Goal: Task Accomplishment & Management: Use online tool/utility

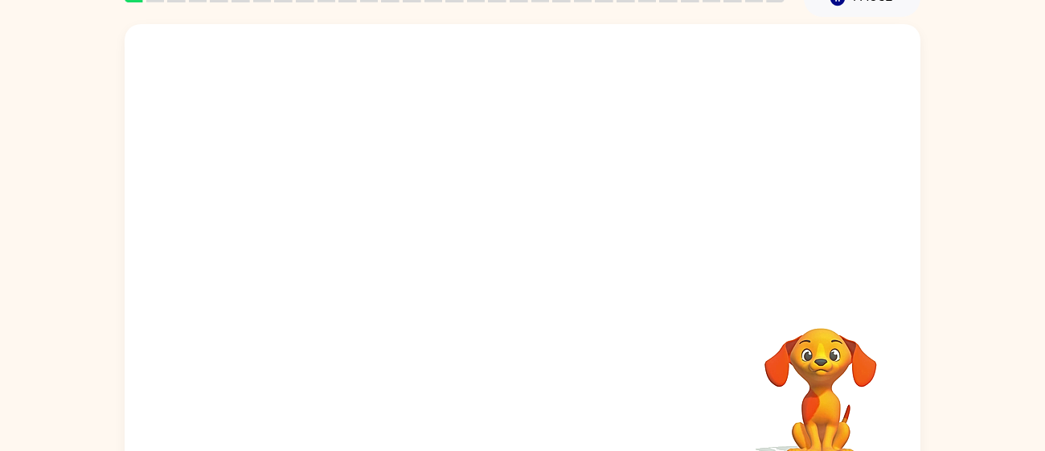
scroll to position [79, 0]
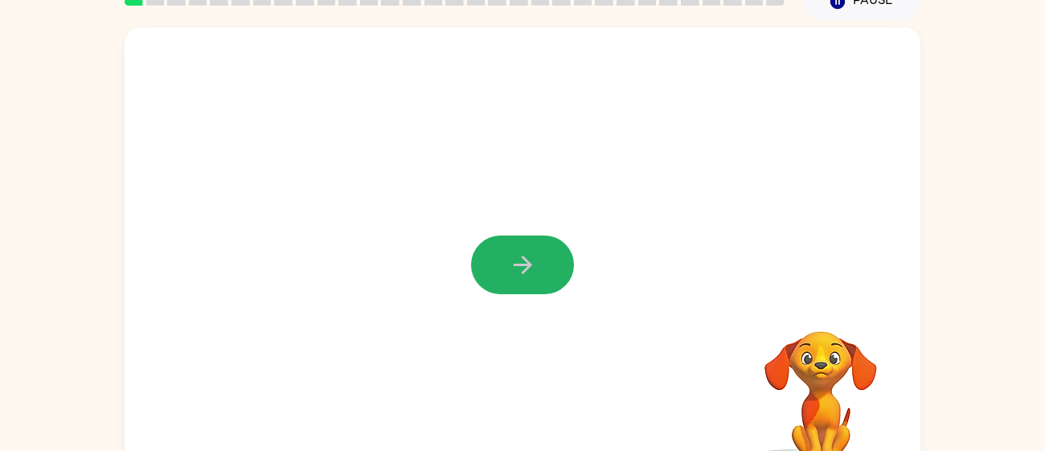
click at [519, 281] on button "button" at bounding box center [522, 265] width 103 height 59
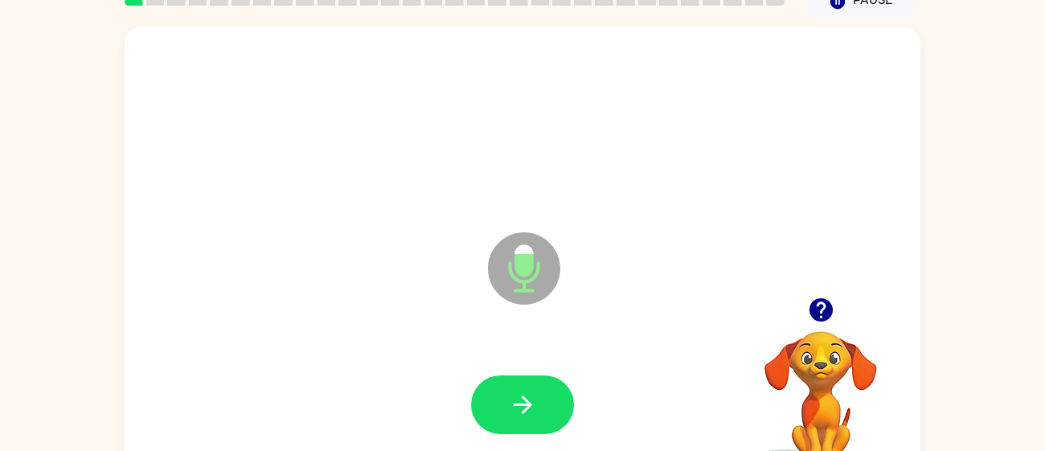
click at [519, 281] on icon "Microphone The Microphone is here when it is your turn to talk" at bounding box center [604, 288] width 241 height 121
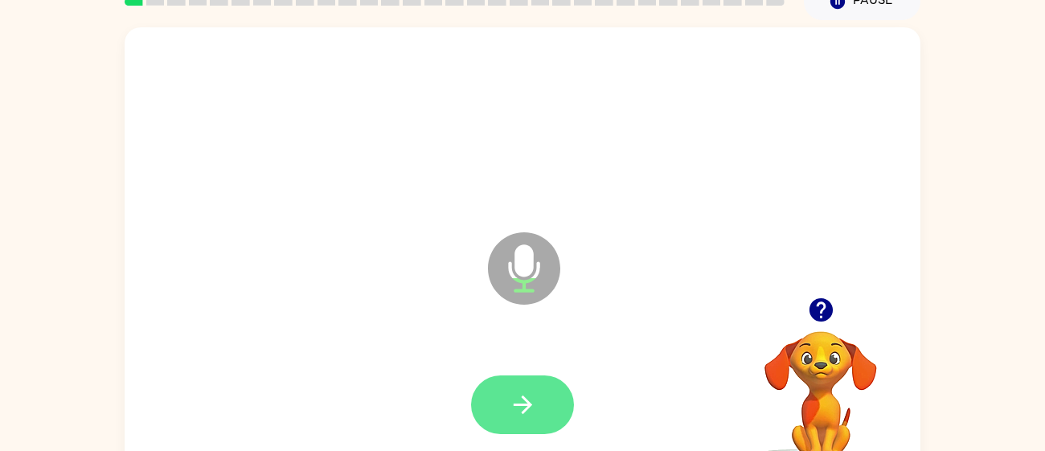
click at [519, 392] on icon "button" at bounding box center [523, 405] width 28 height 28
click at [522, 397] on icon "button" at bounding box center [522, 405] width 18 height 18
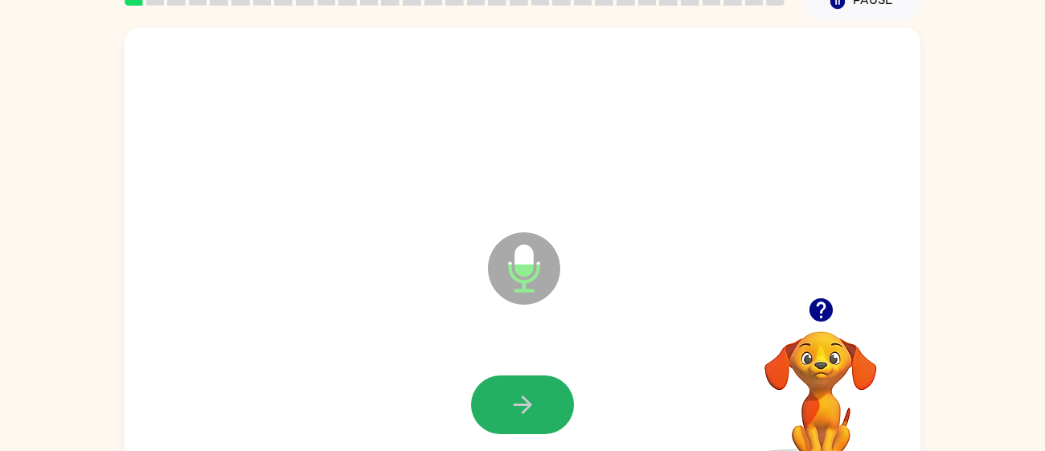
click at [522, 397] on icon "button" at bounding box center [522, 405] width 18 height 18
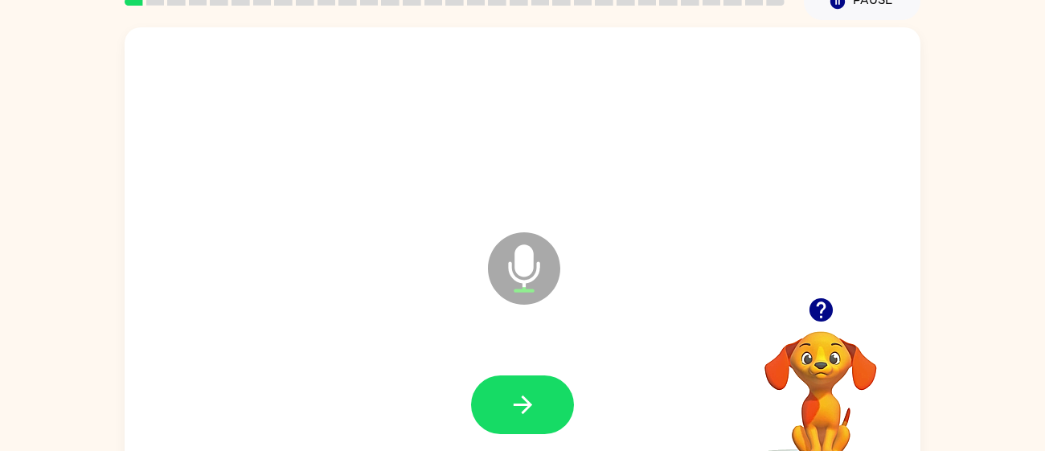
click at [522, 397] on icon "button" at bounding box center [522, 405] width 18 height 18
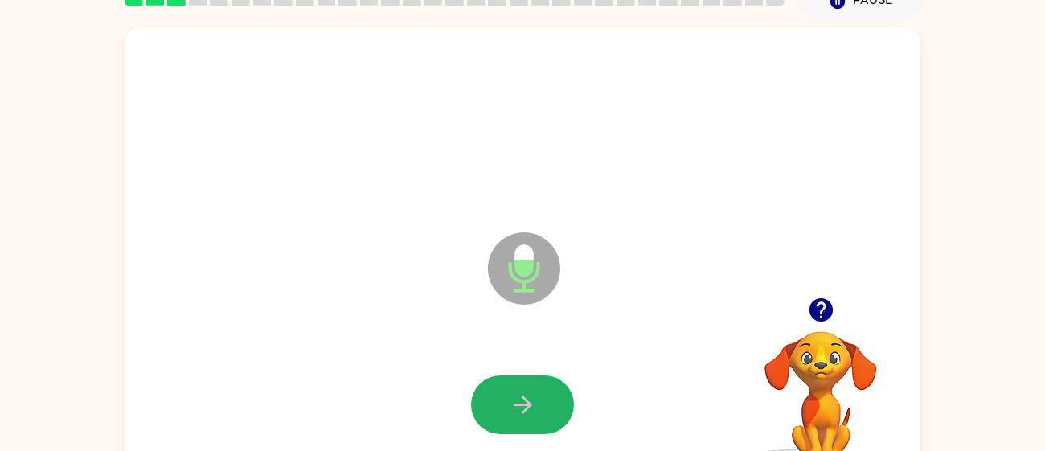
click at [522, 397] on icon "button" at bounding box center [522, 405] width 18 height 18
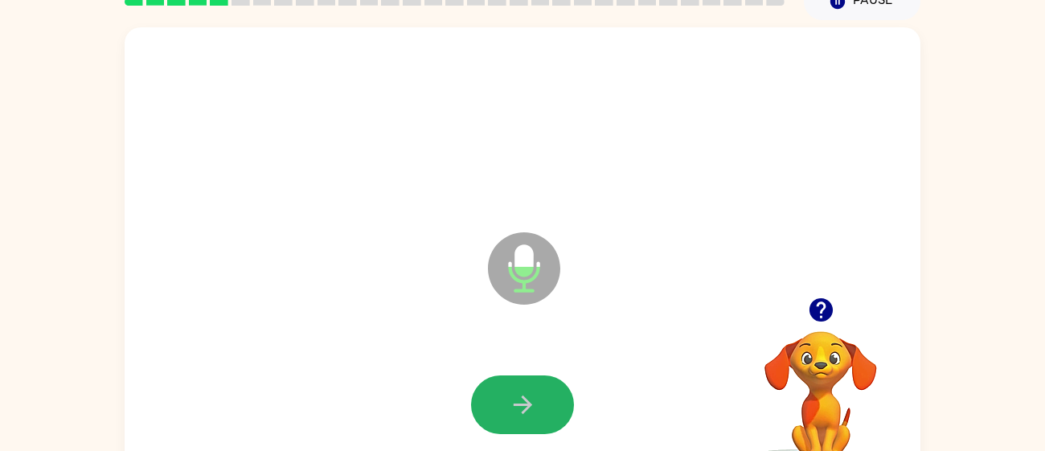
click at [522, 397] on icon "button" at bounding box center [522, 405] width 18 height 18
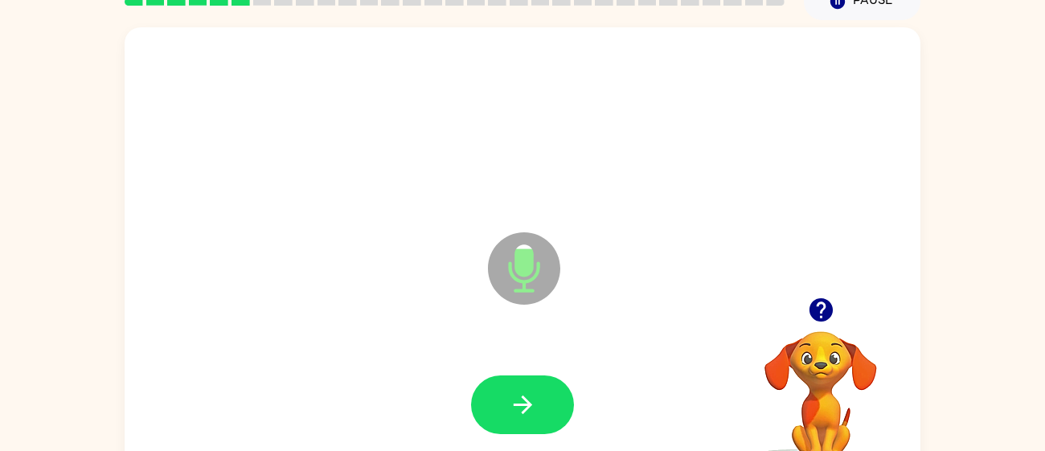
click at [522, 397] on icon "button" at bounding box center [522, 405] width 18 height 18
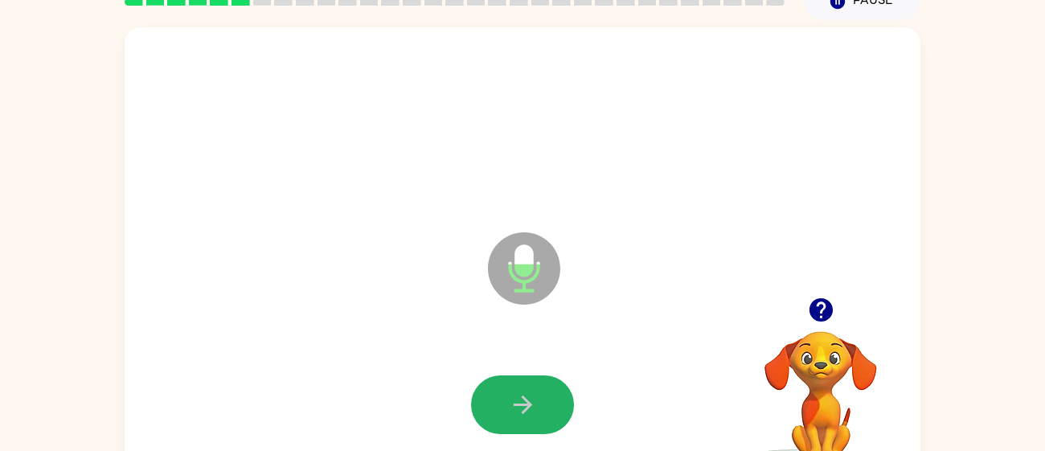
click at [522, 397] on icon "button" at bounding box center [522, 405] width 18 height 18
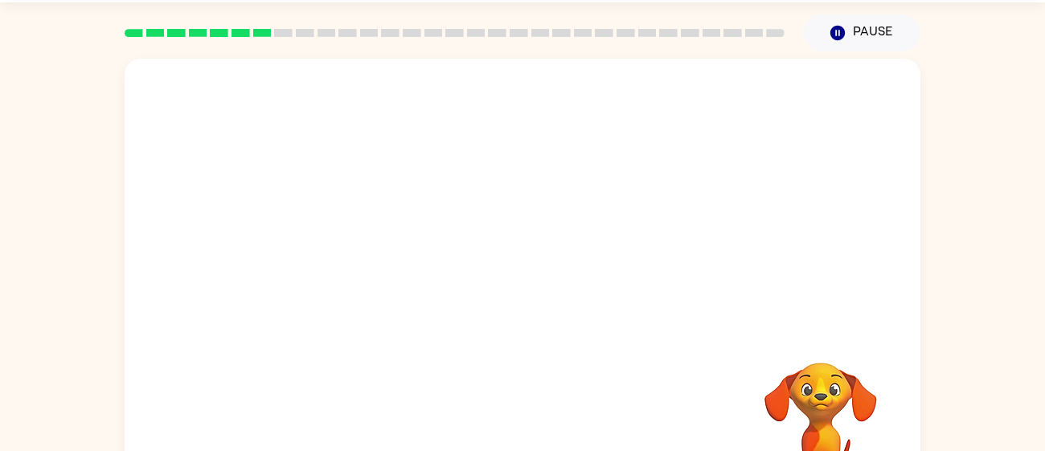
scroll to position [47, 0]
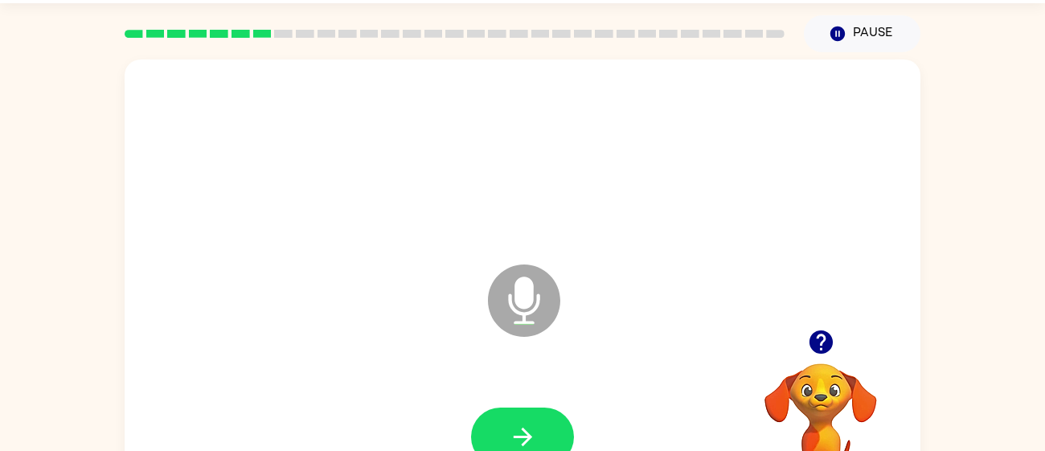
click at [826, 336] on icon "button" at bounding box center [820, 341] width 23 height 23
click at [826, 336] on div "Microphone The Microphone is here when it is your turn to talk Your browser mus…" at bounding box center [523, 288] width 796 height 459
click at [510, 426] on icon "button" at bounding box center [523, 437] width 28 height 28
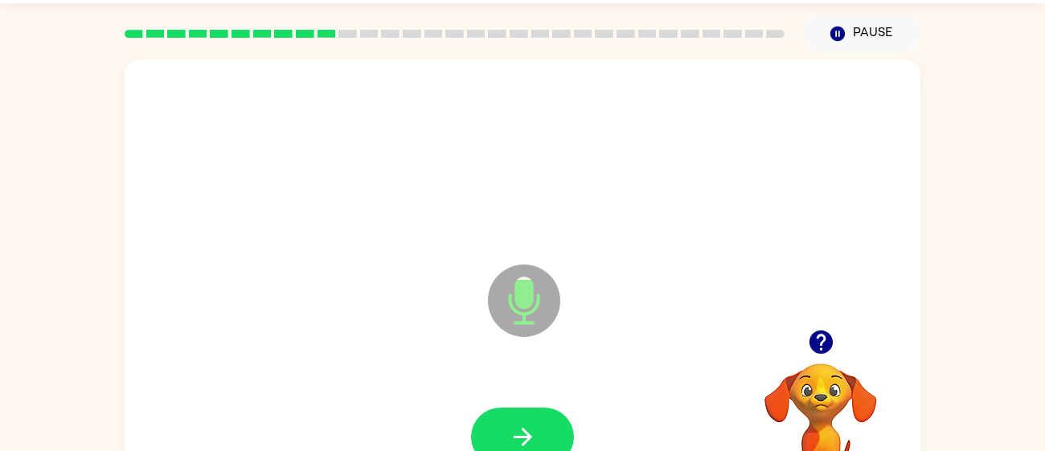
click at [510, 426] on icon "button" at bounding box center [523, 437] width 28 height 28
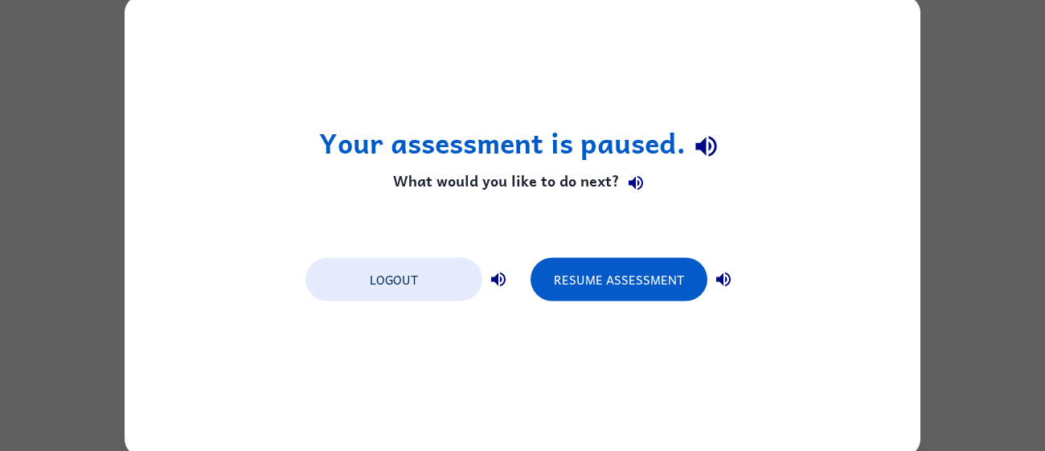
scroll to position [0, 0]
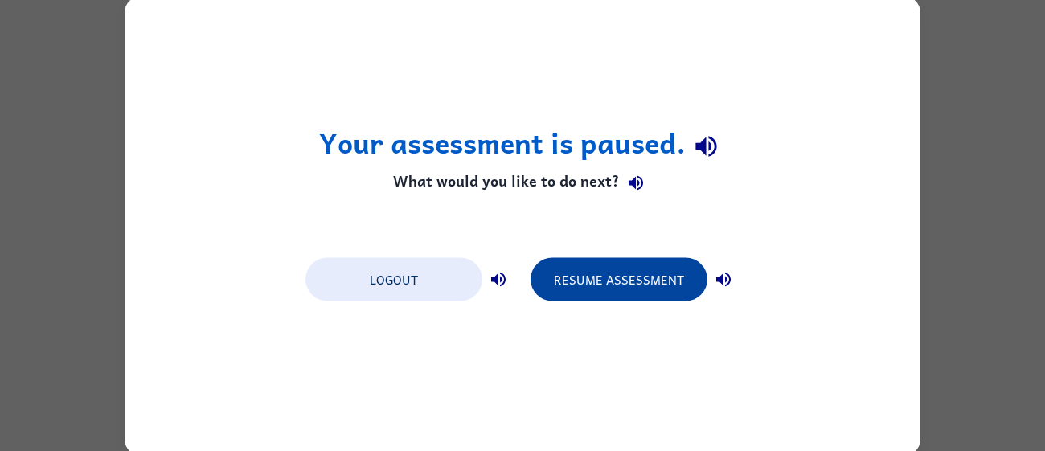
click at [593, 271] on button "Resume Assessment" at bounding box center [619, 278] width 177 height 43
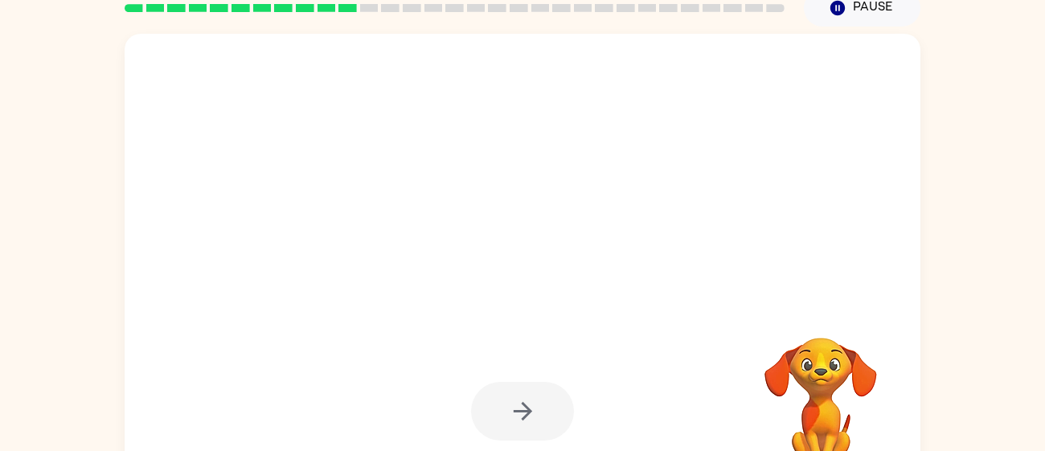
scroll to position [71, 0]
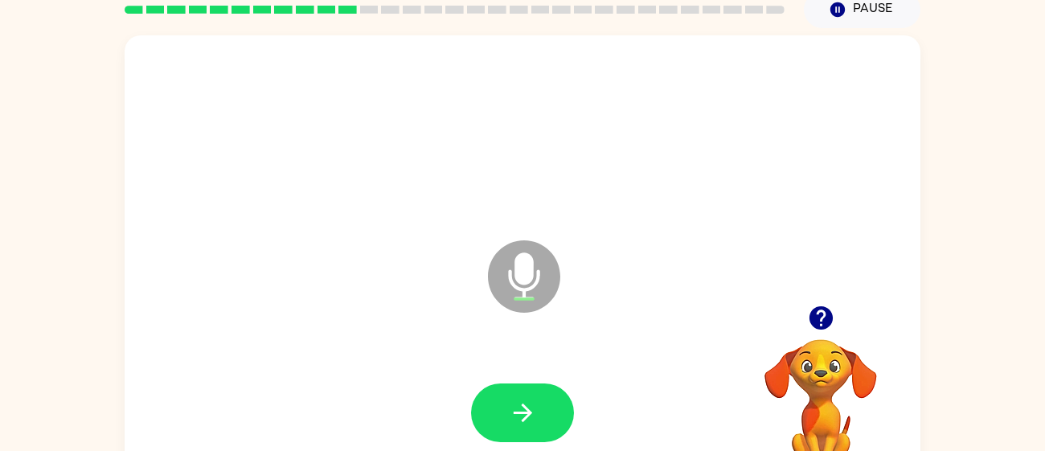
click at [593, 271] on icon "Microphone The Microphone is here when it is your turn to talk" at bounding box center [604, 296] width 241 height 121
click at [521, 422] on icon "button" at bounding box center [523, 413] width 28 height 28
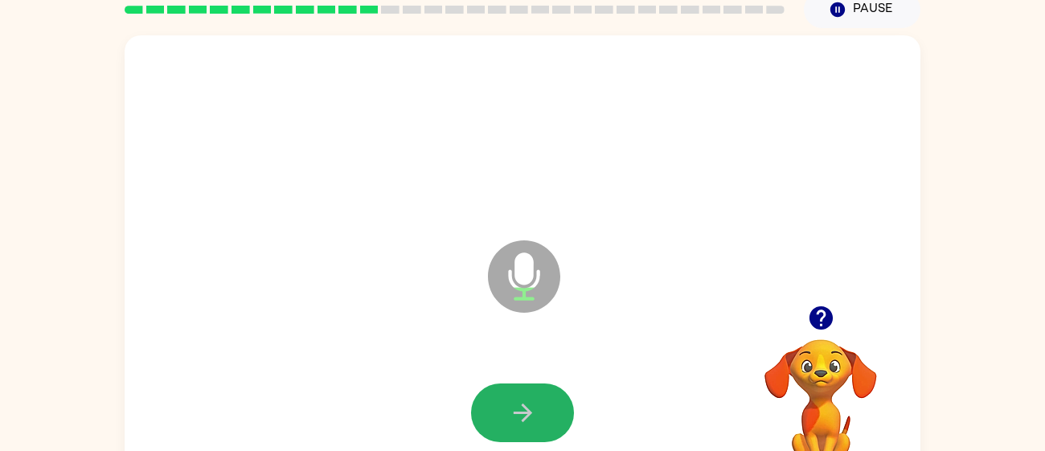
click at [521, 422] on icon "button" at bounding box center [523, 413] width 28 height 28
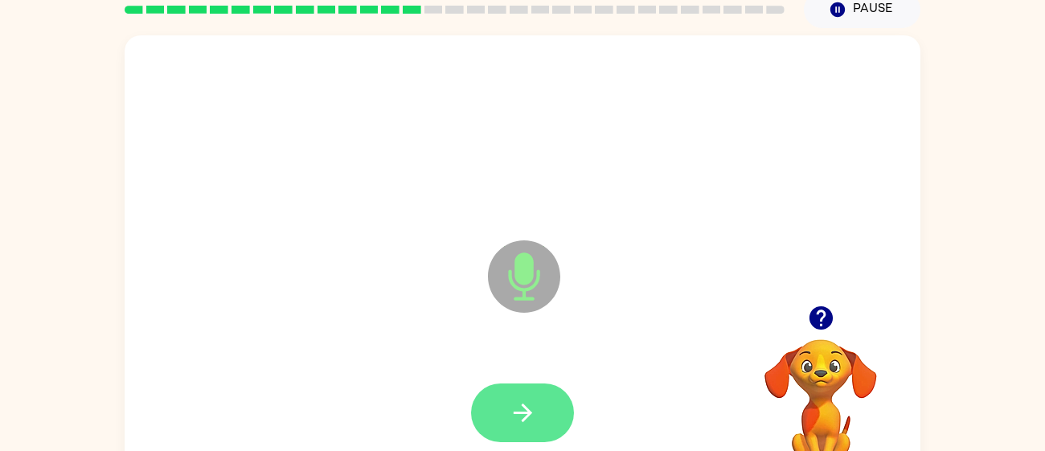
click at [520, 429] on button "button" at bounding box center [522, 413] width 103 height 59
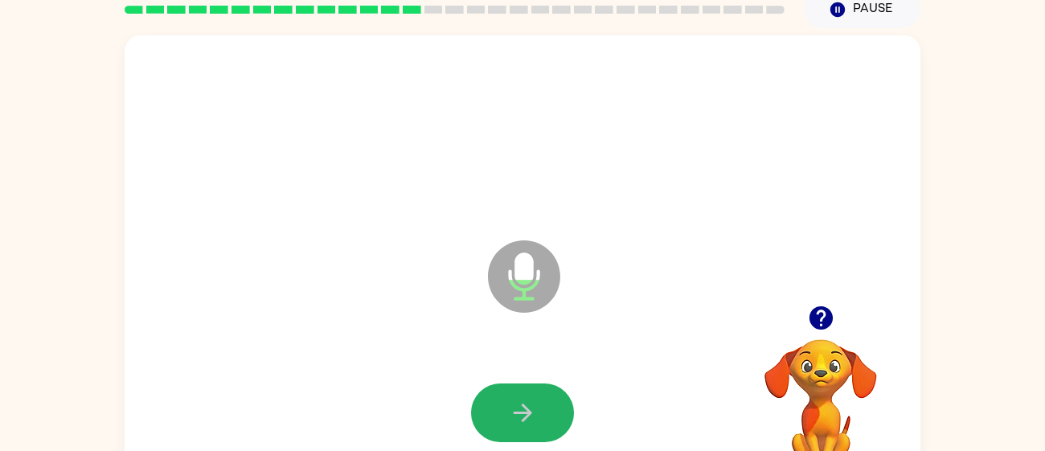
click at [519, 420] on icon "button" at bounding box center [523, 413] width 28 height 28
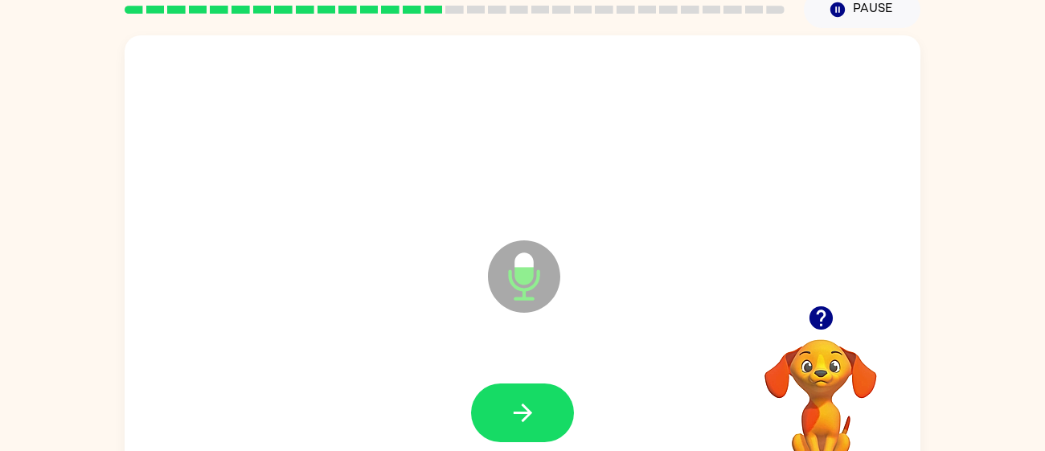
click at [519, 420] on icon "button" at bounding box center [523, 413] width 28 height 28
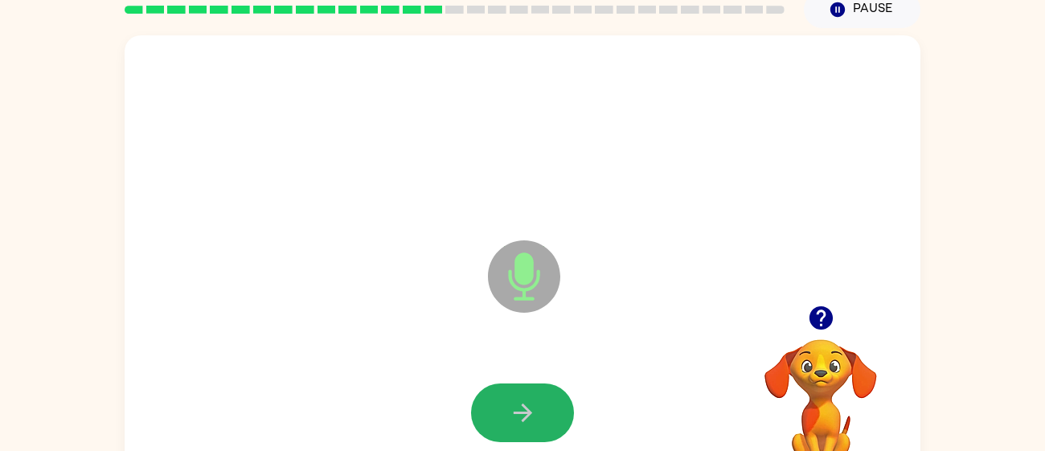
click at [519, 420] on icon "button" at bounding box center [523, 413] width 28 height 28
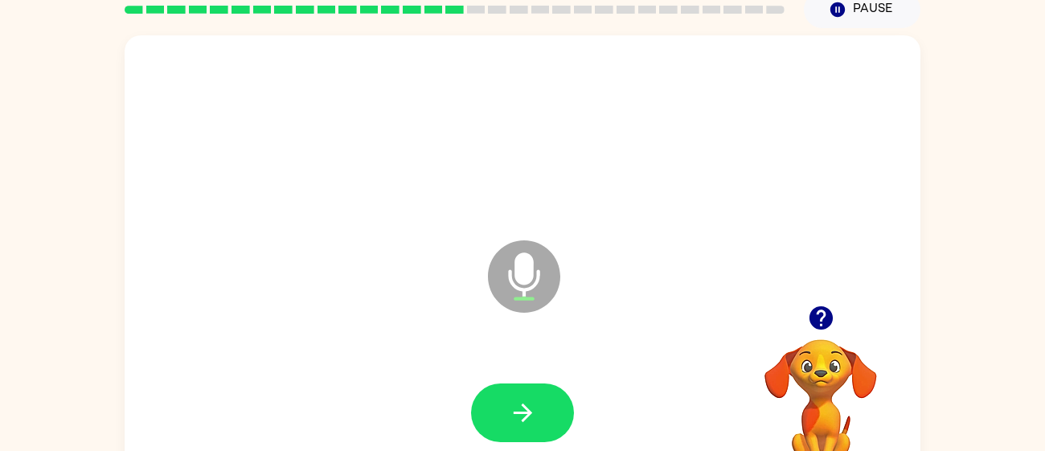
click at [519, 420] on icon "button" at bounding box center [523, 413] width 28 height 28
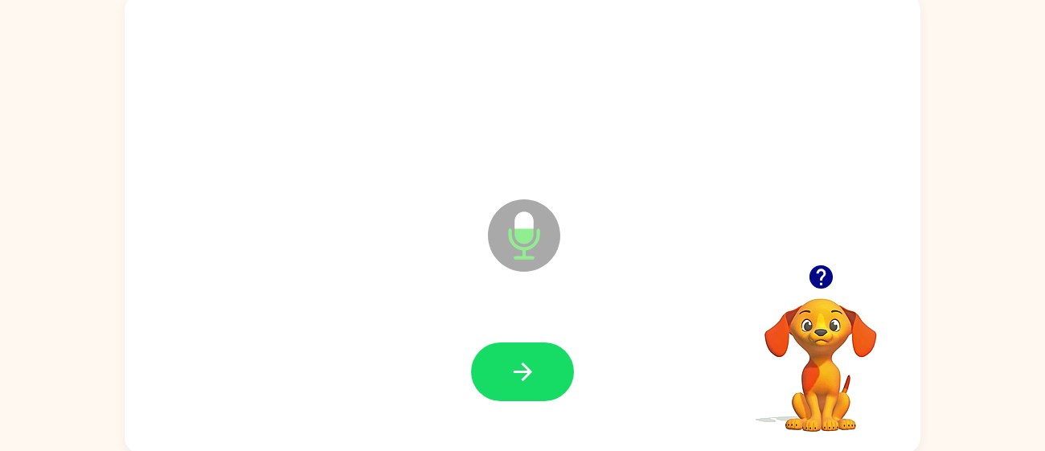
scroll to position [114, 0]
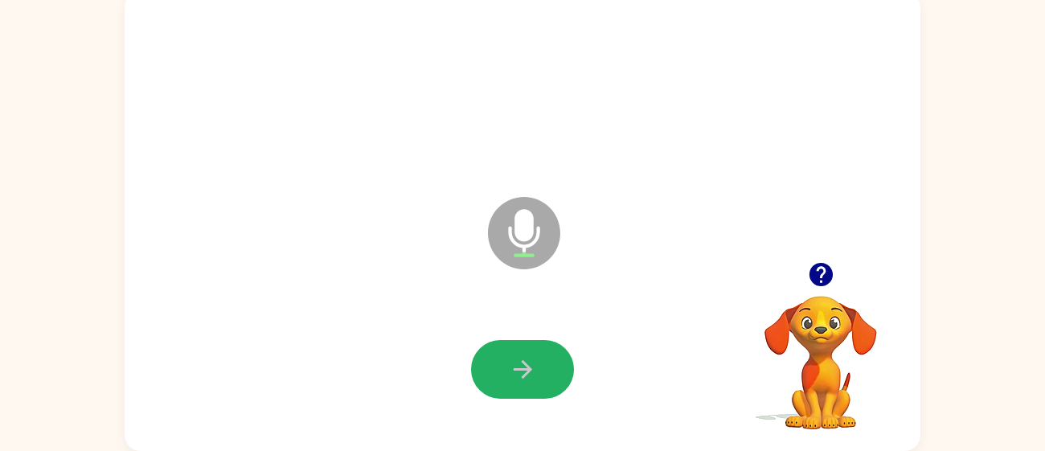
click at [504, 382] on button "button" at bounding box center [522, 369] width 103 height 59
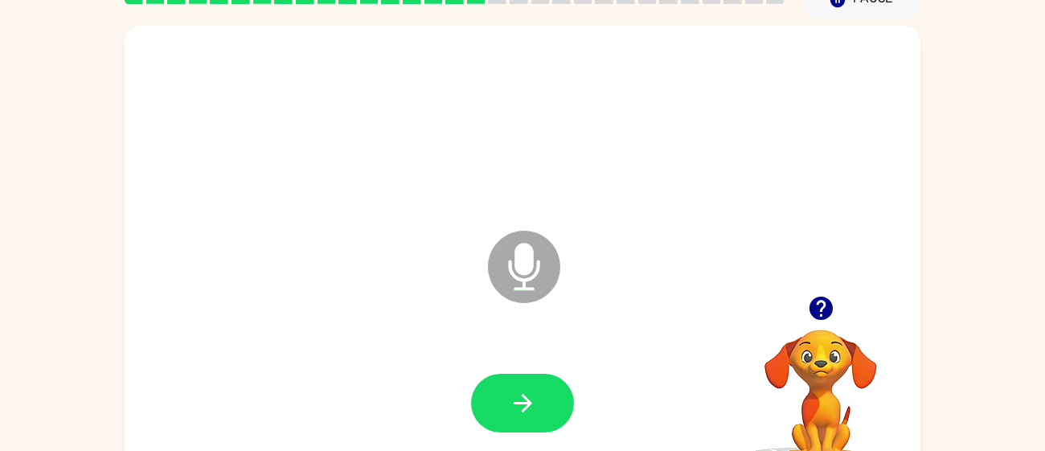
scroll to position [82, 0]
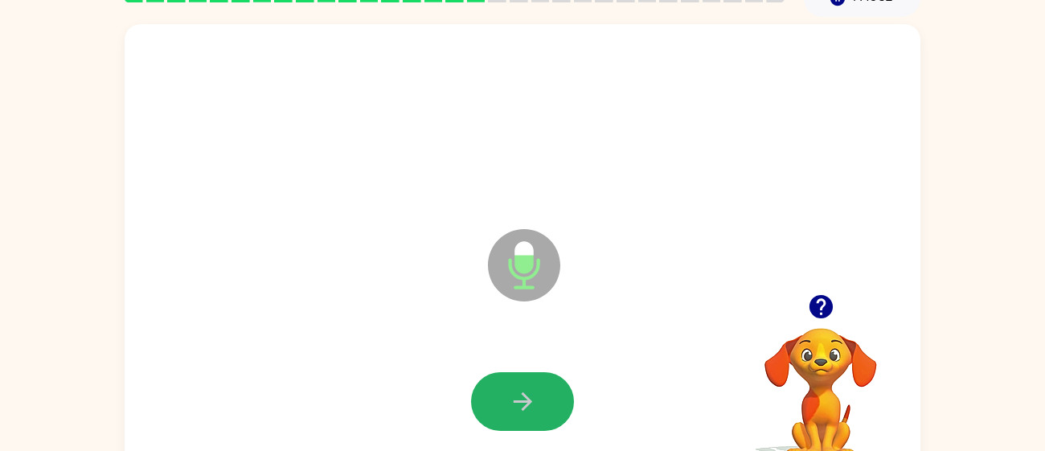
click at [504, 382] on button "button" at bounding box center [522, 401] width 103 height 59
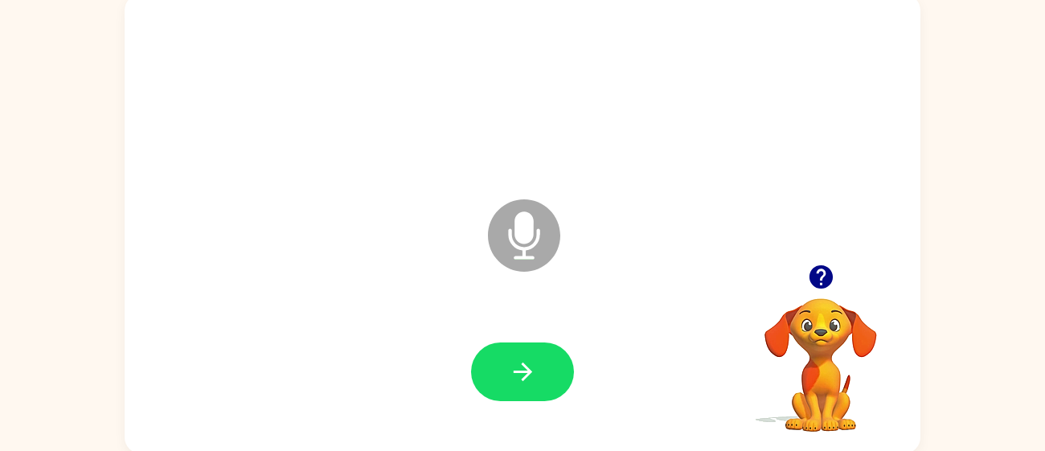
scroll to position [114, 0]
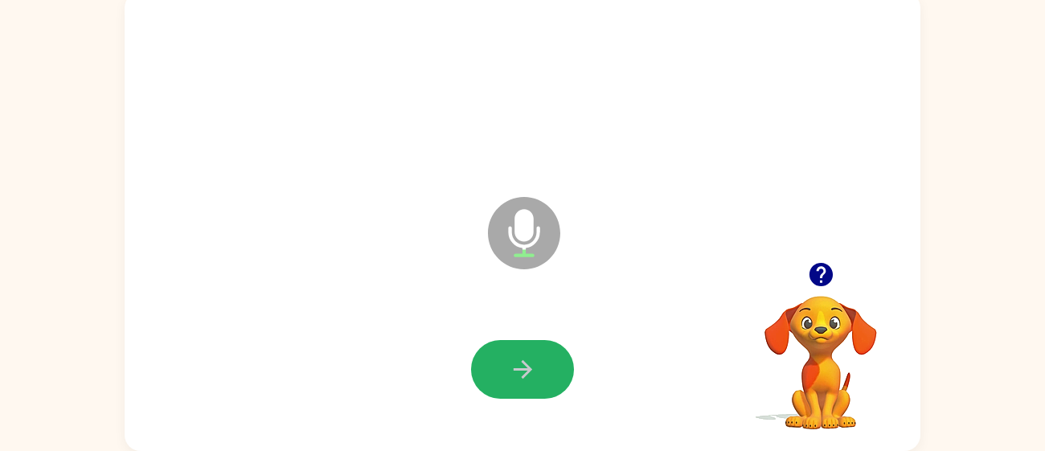
click at [504, 382] on button "button" at bounding box center [522, 369] width 103 height 59
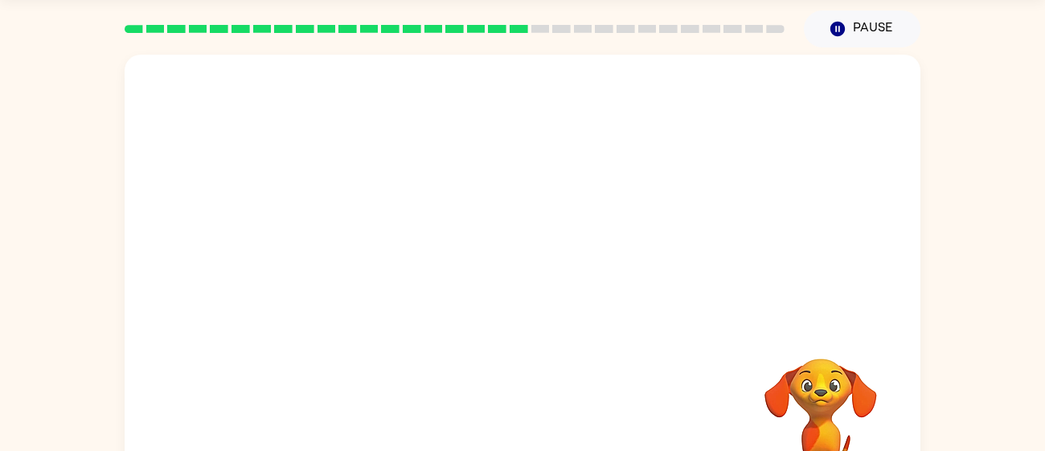
scroll to position [50, 0]
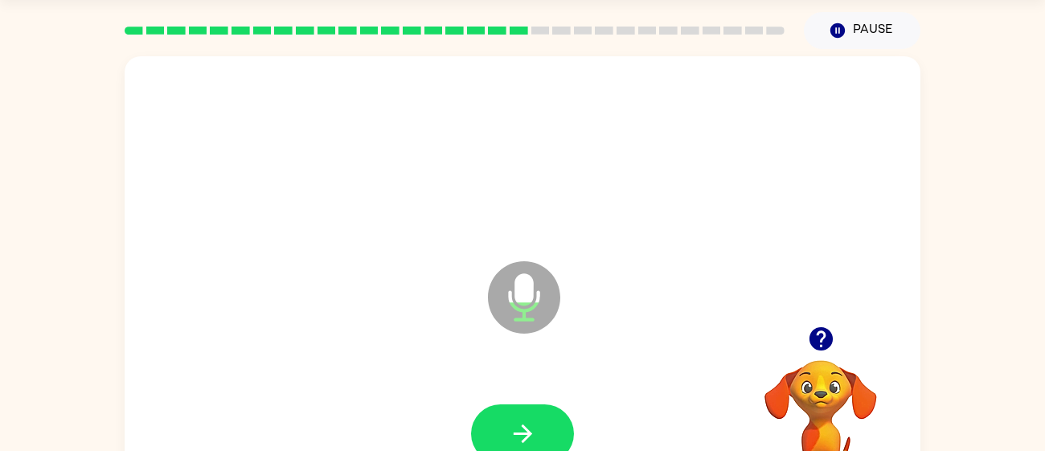
click at [504, 382] on div at bounding box center [523, 434] width 764 height 132
click at [509, 425] on icon "button" at bounding box center [523, 434] width 28 height 28
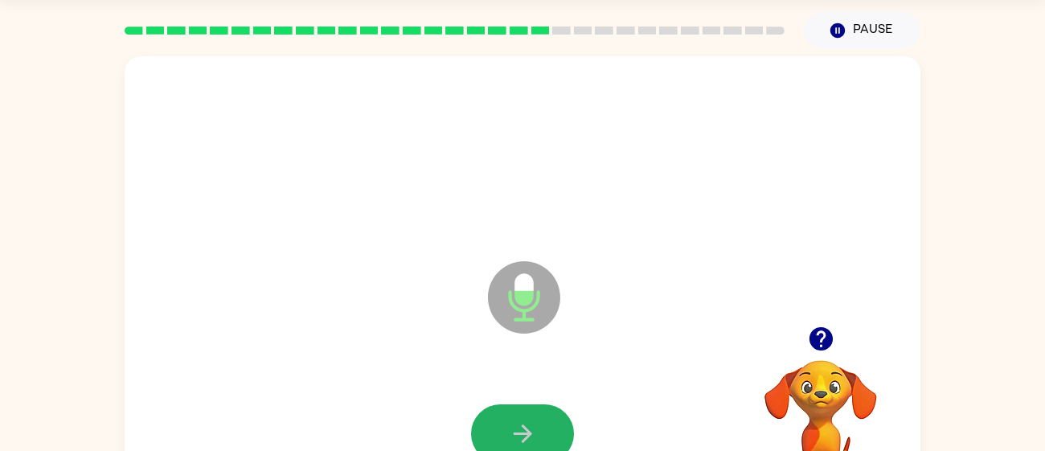
click at [509, 425] on icon "button" at bounding box center [523, 434] width 28 height 28
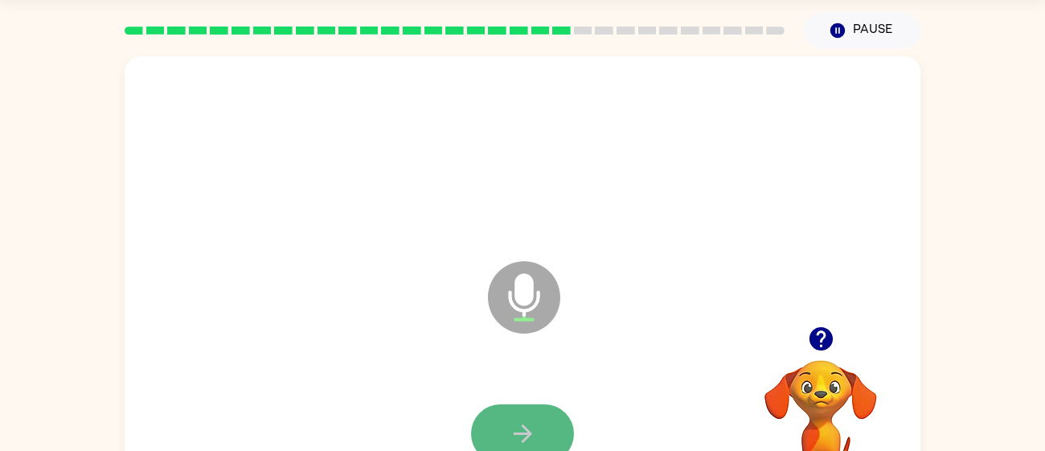
click at [501, 428] on button "button" at bounding box center [522, 433] width 103 height 59
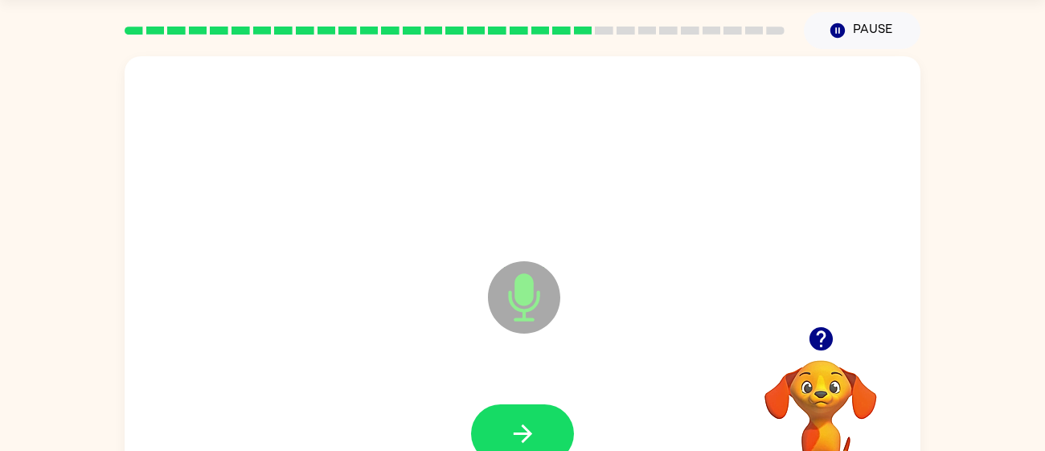
click at [501, 428] on button "button" at bounding box center [522, 433] width 103 height 59
click at [520, 424] on icon "button" at bounding box center [523, 434] width 28 height 28
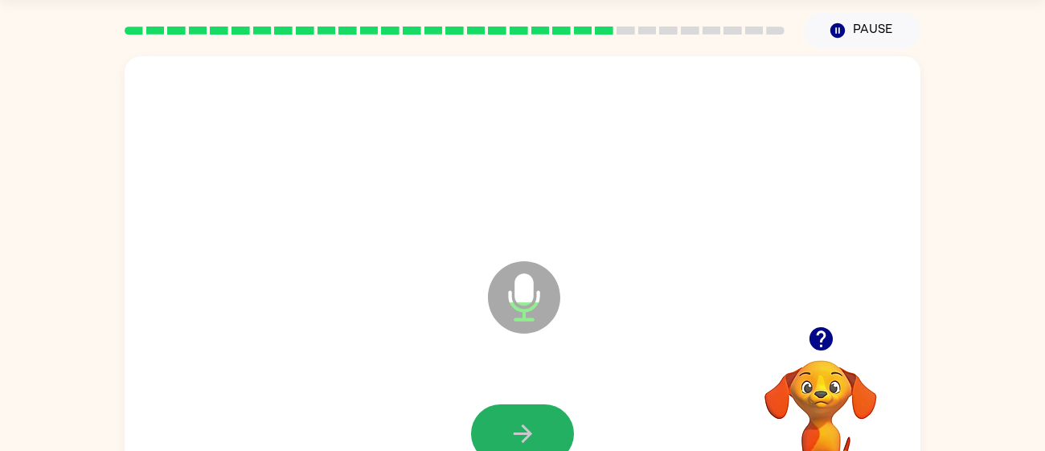
click at [520, 424] on icon "button" at bounding box center [523, 434] width 28 height 28
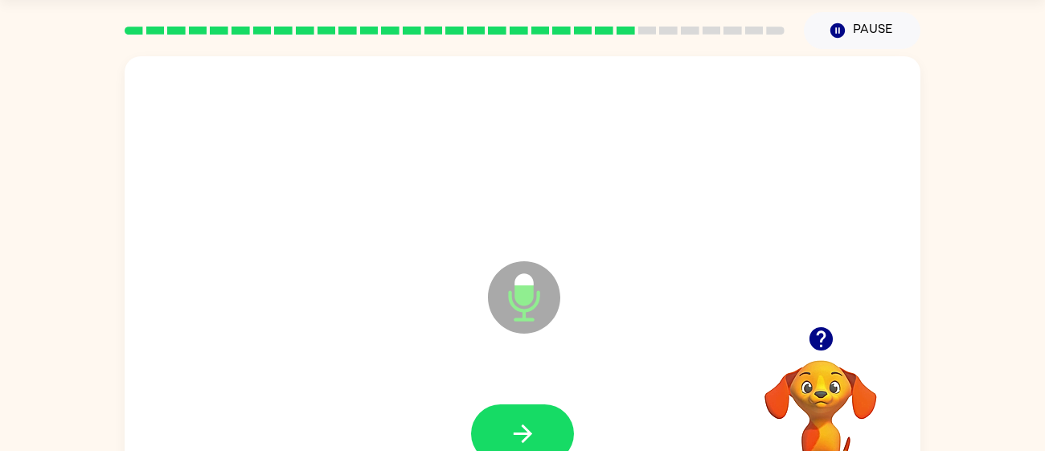
click at [520, 424] on icon "button" at bounding box center [523, 434] width 28 height 28
click at [818, 336] on icon "button" at bounding box center [820, 338] width 23 height 23
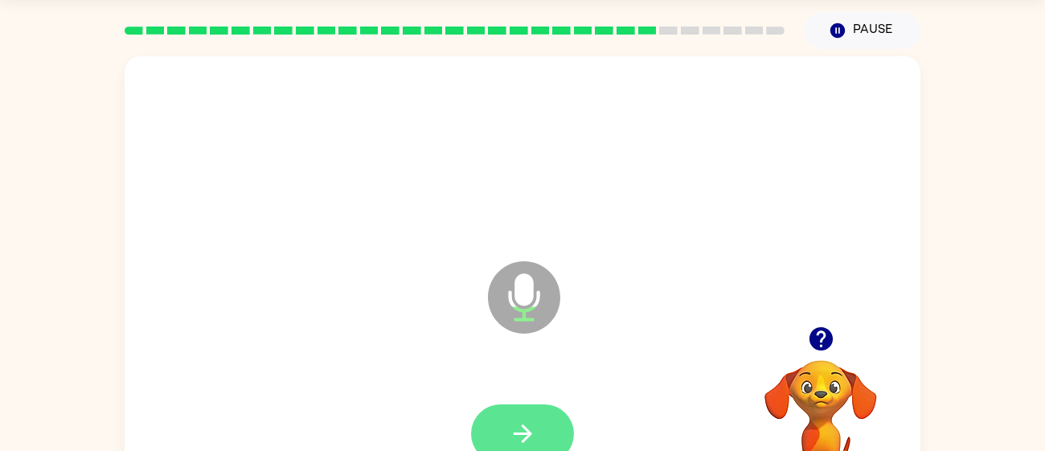
click at [512, 422] on icon "button" at bounding box center [523, 434] width 28 height 28
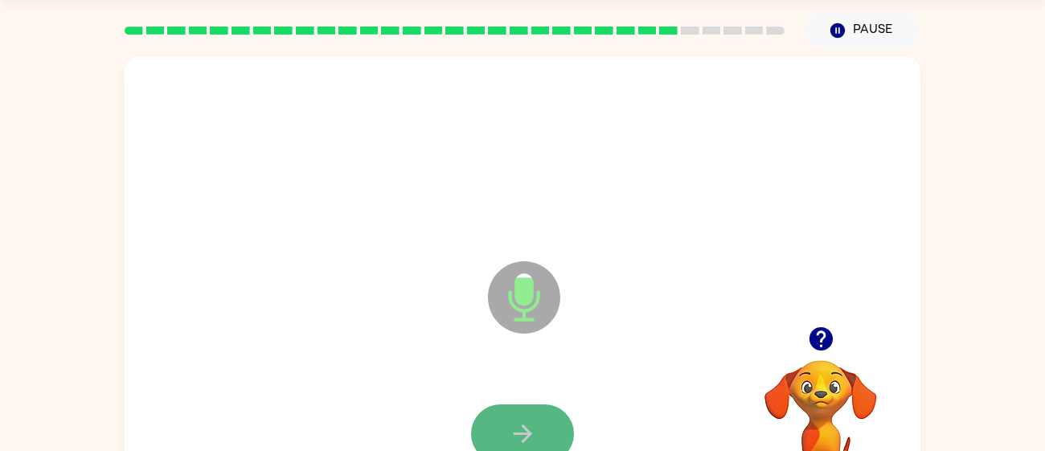
click at [512, 423] on icon "button" at bounding box center [523, 434] width 28 height 28
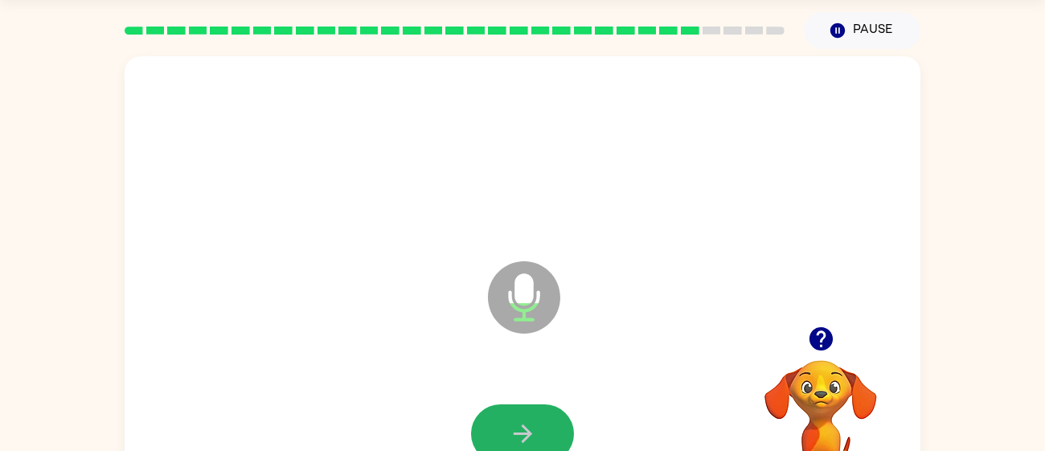
click at [512, 423] on icon "button" at bounding box center [523, 434] width 28 height 28
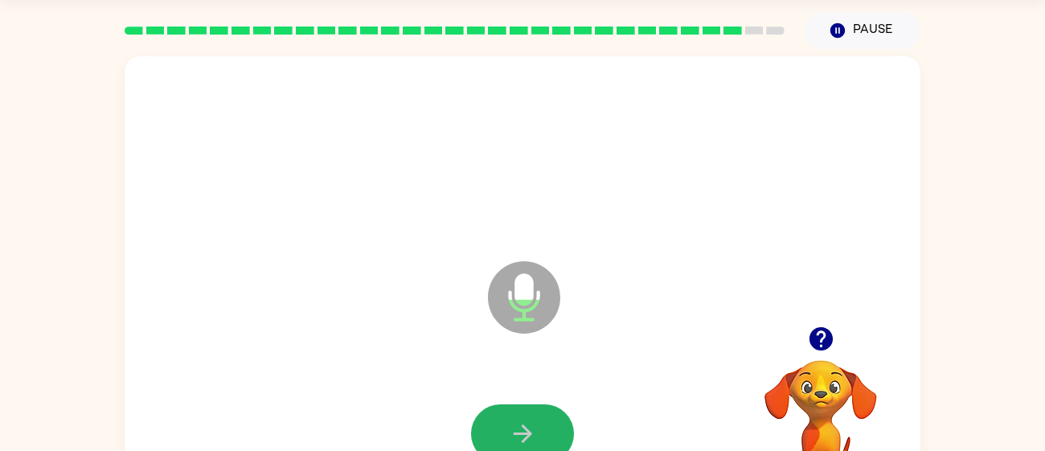
click at [512, 423] on icon "button" at bounding box center [523, 434] width 28 height 28
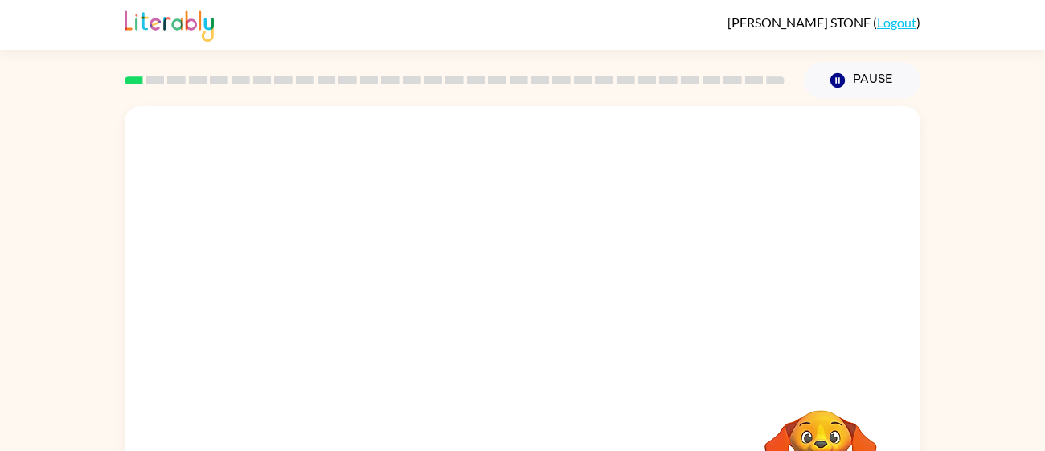
click at [884, 29] on link "Logout" at bounding box center [896, 21] width 39 height 15
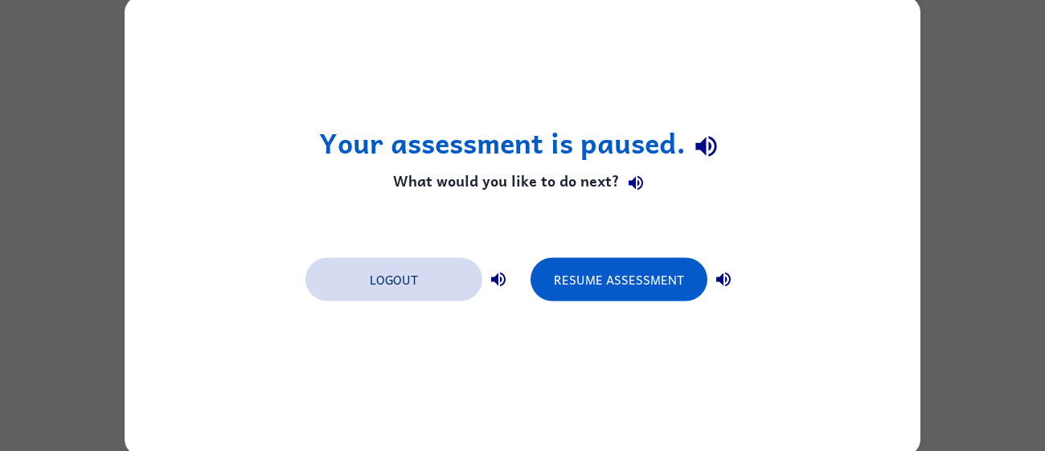
click at [391, 276] on button "Logout" at bounding box center [394, 278] width 177 height 43
